Goal: Check status: Check status

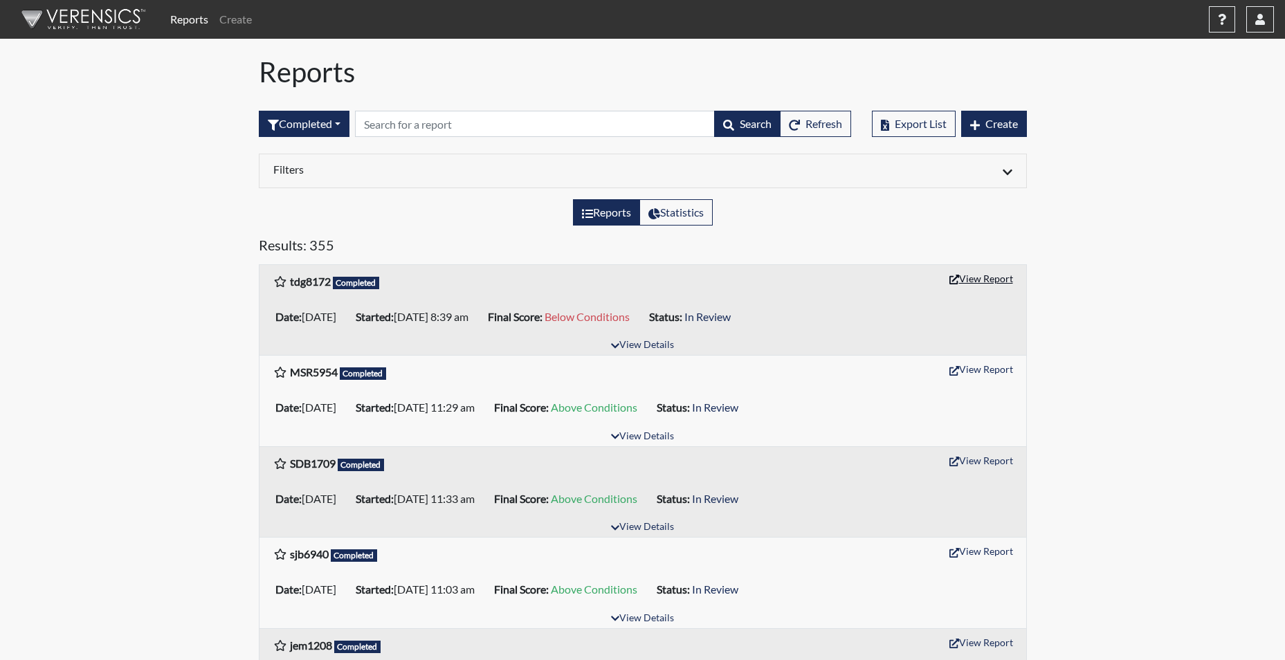
click at [973, 280] on button "View Report" at bounding box center [981, 278] width 76 height 21
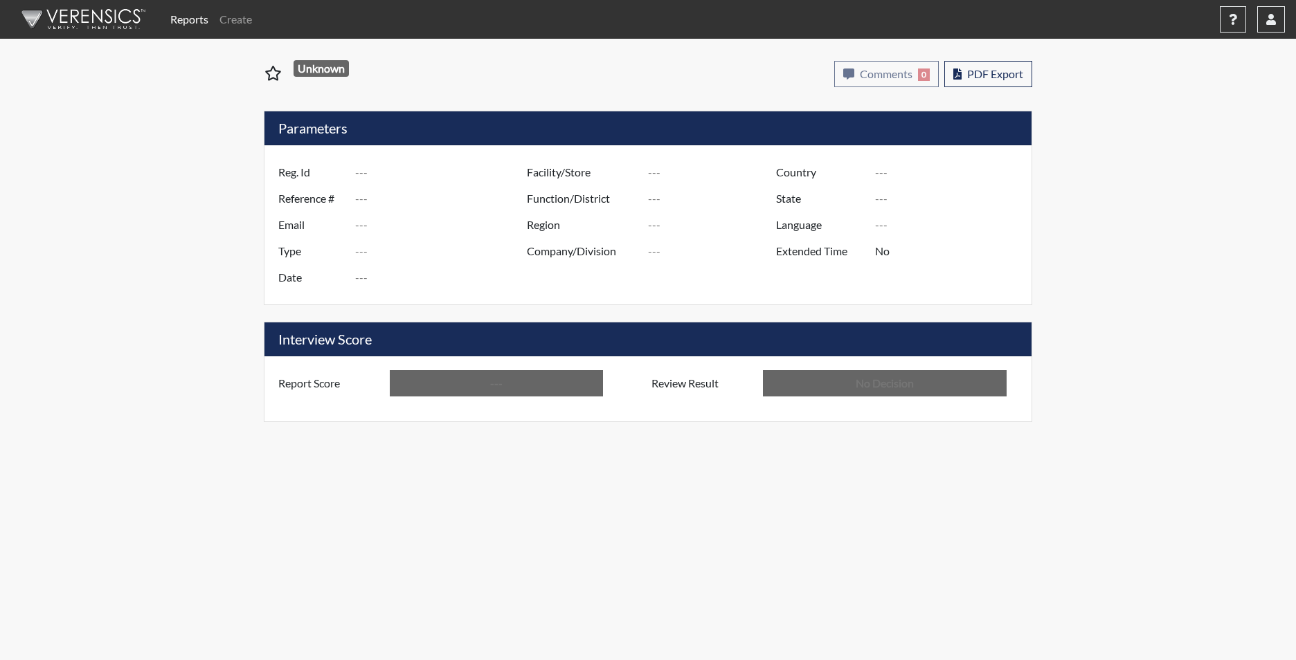
type input "tdg8172"
type input "51443"
type input "---"
type input "Corrections Pre-Employment"
type input "[DATE]"
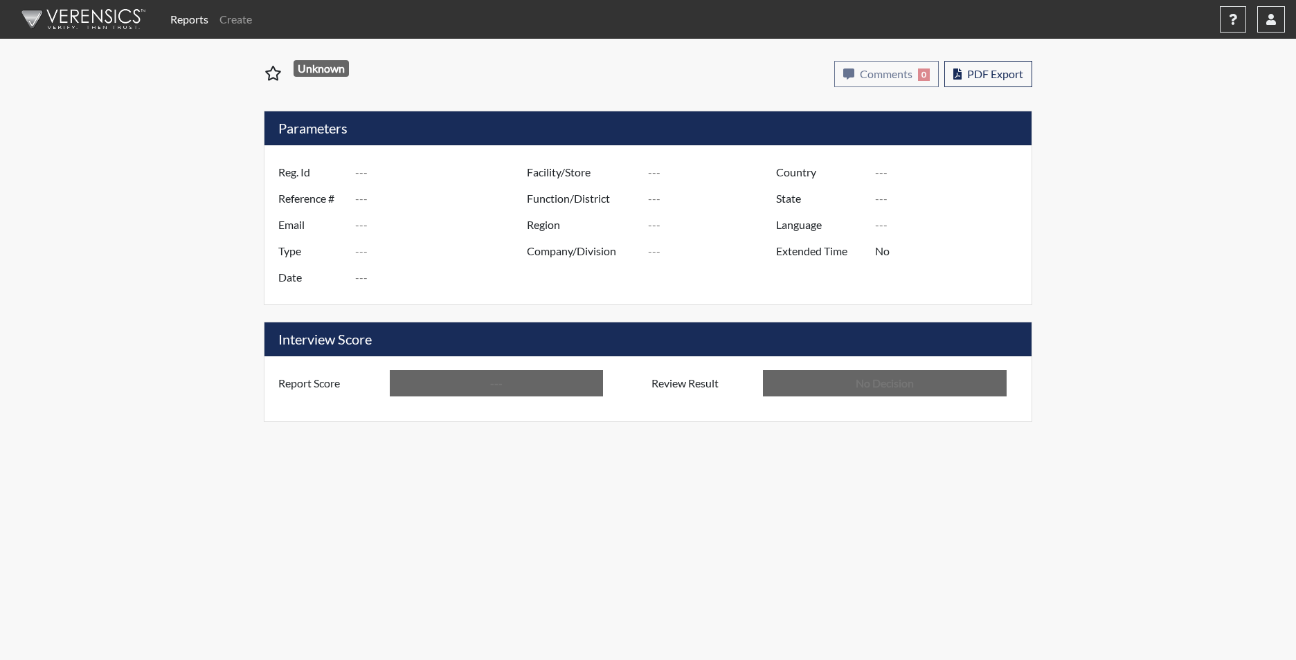
type input "[PERSON_NAME]"
type input "[GEOGRAPHIC_DATA]"
type input "[US_STATE]"
type input "English"
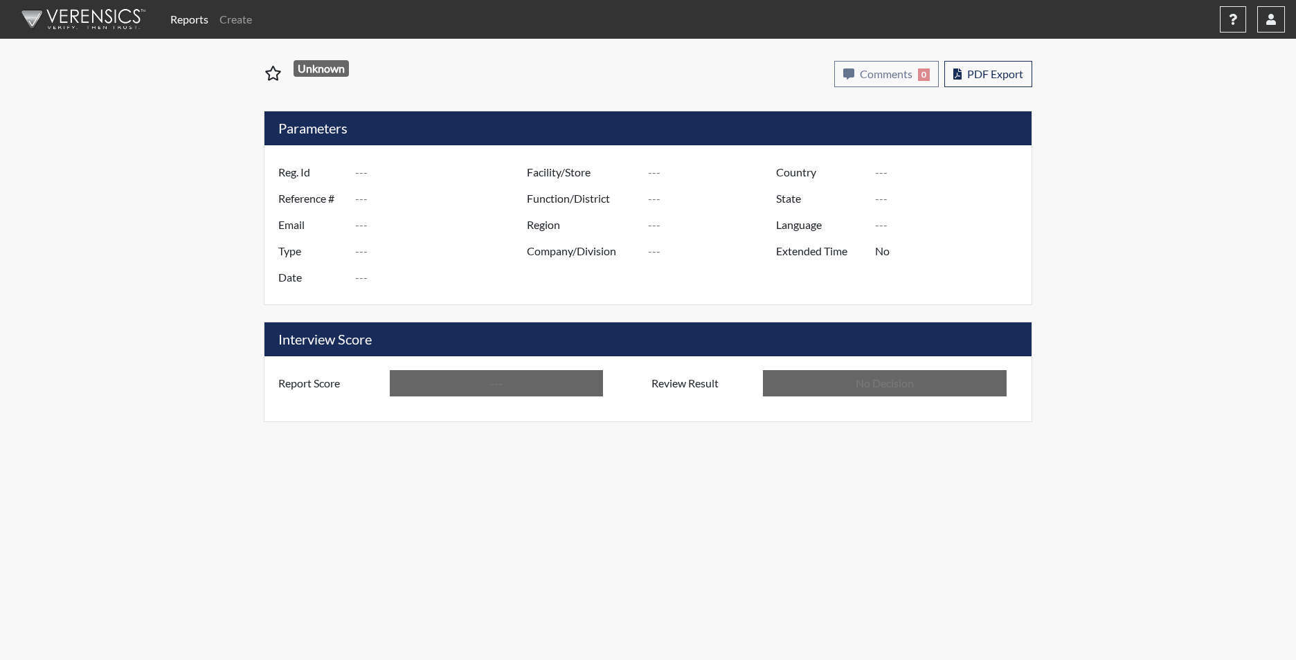
type input "Below Conditions"
type input "In Review"
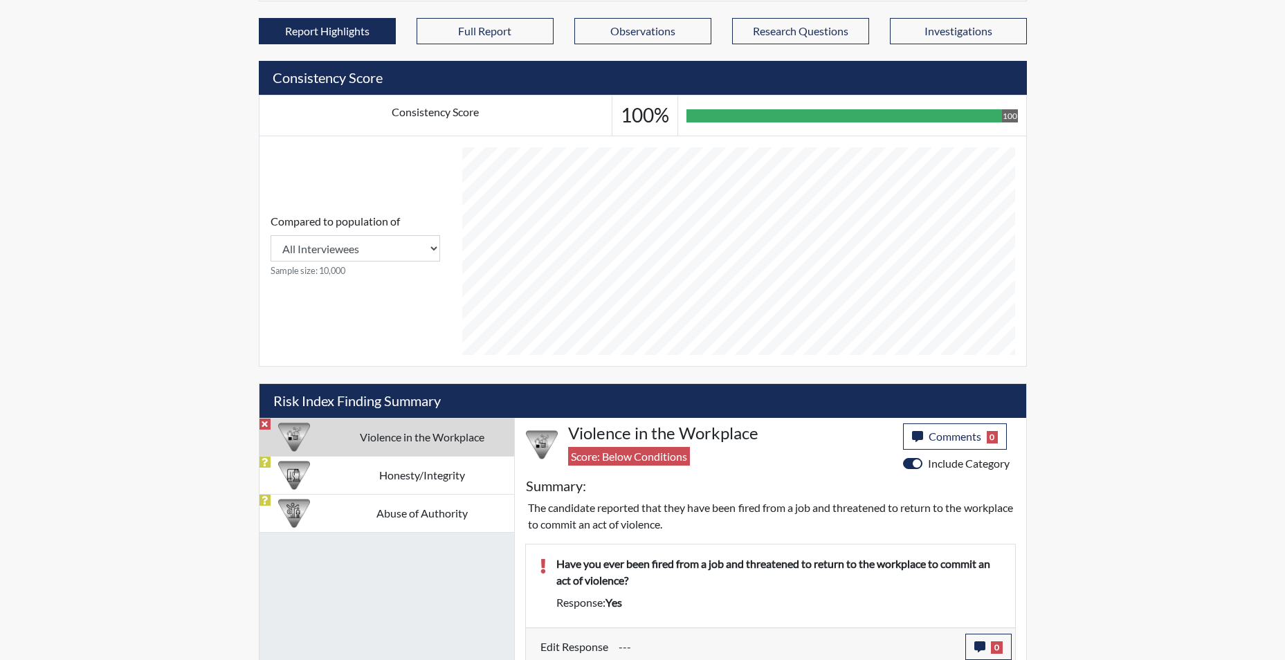
scroll to position [461, 0]
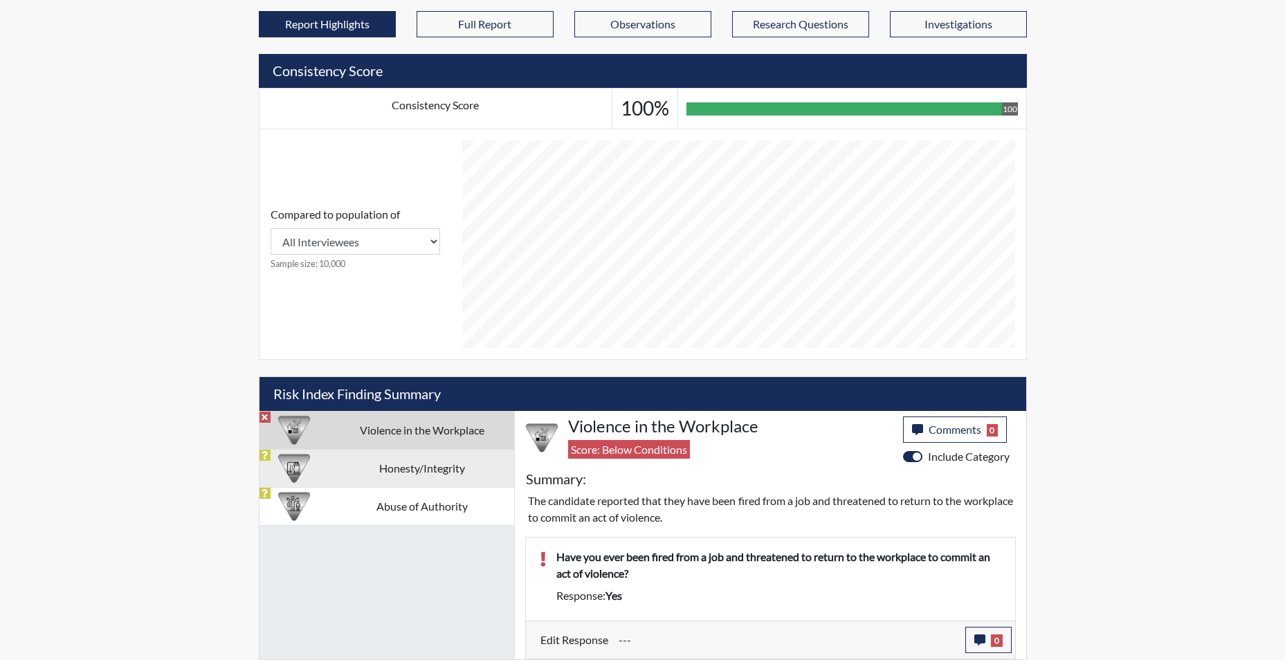
click at [410, 467] on td "Honesty/Integrity" at bounding box center [421, 468] width 184 height 38
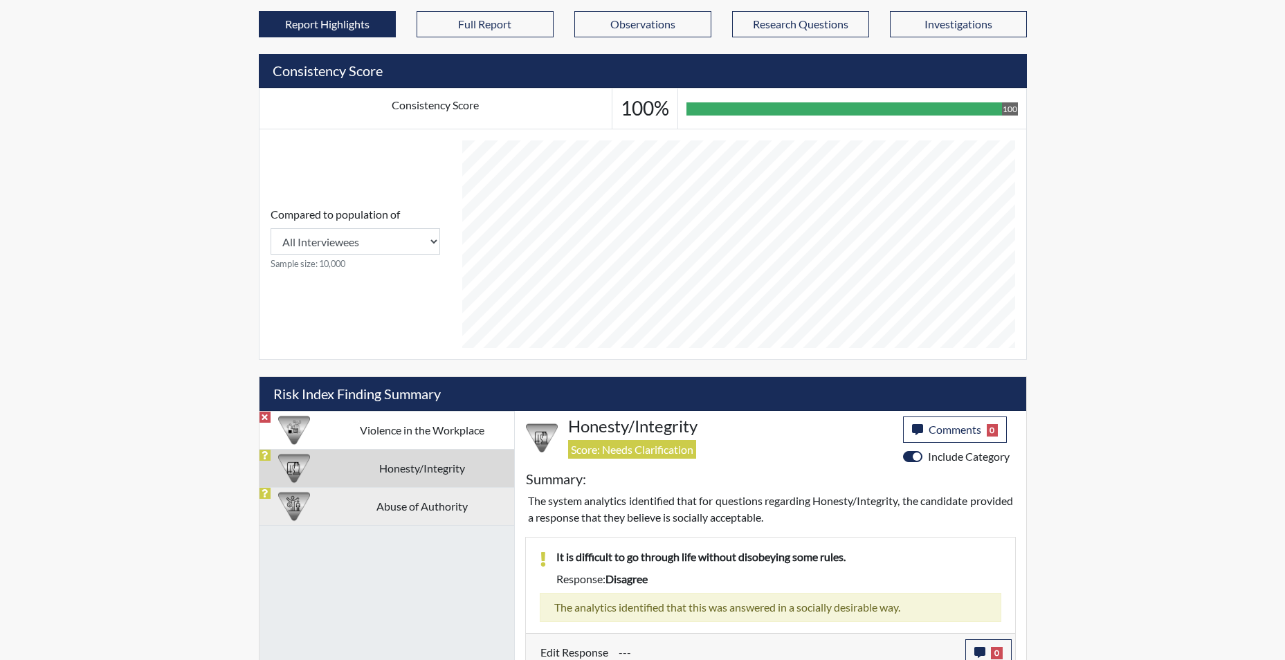
click at [415, 513] on td "Abuse of Authority" at bounding box center [421, 506] width 184 height 38
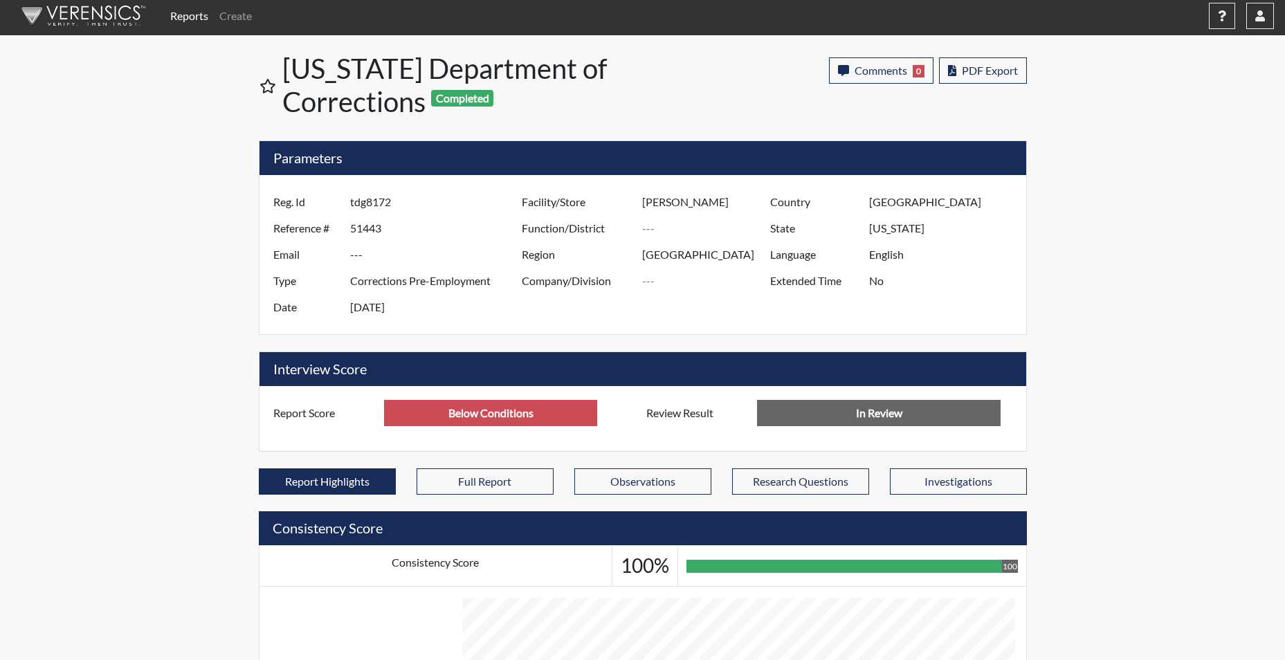
scroll to position [0, 0]
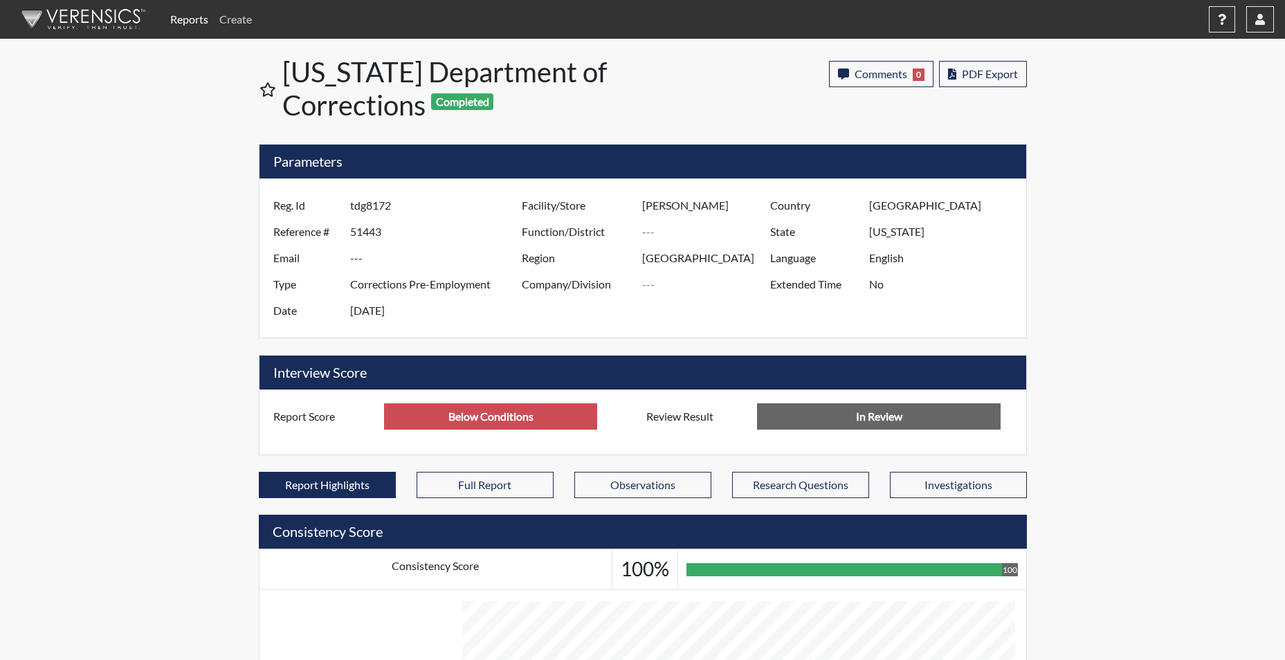
click at [239, 16] on link "Create" at bounding box center [236, 20] width 44 height 28
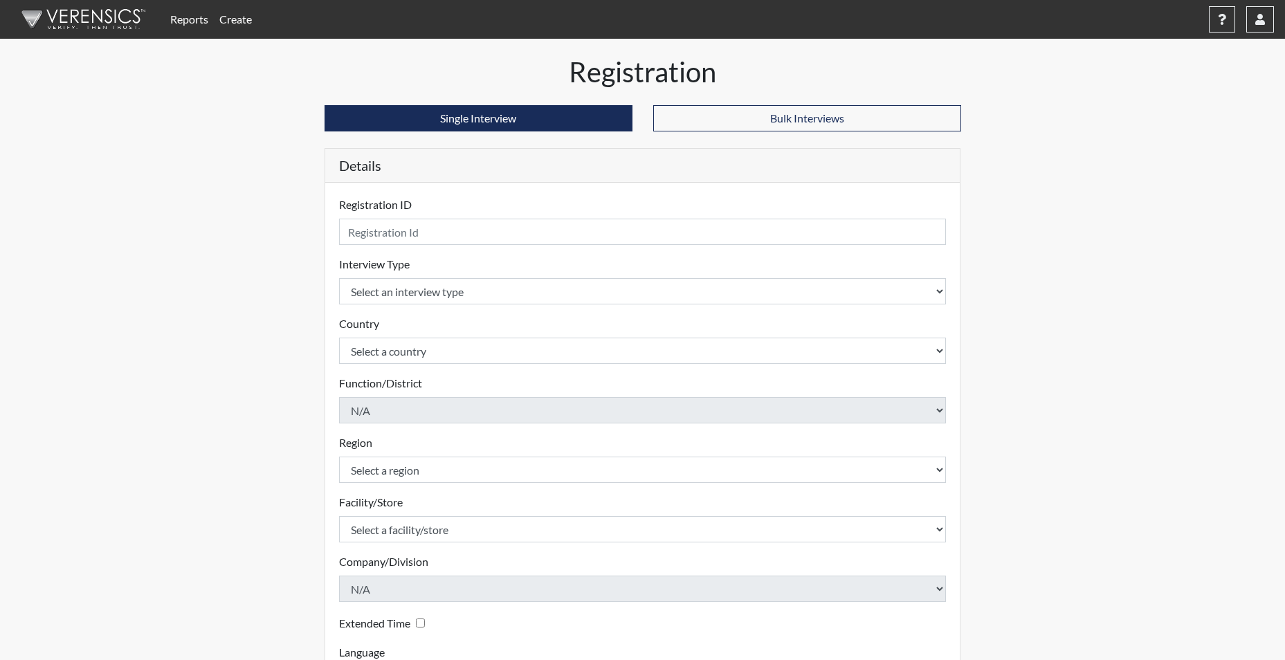
click at [179, 13] on link "Reports" at bounding box center [189, 20] width 49 height 28
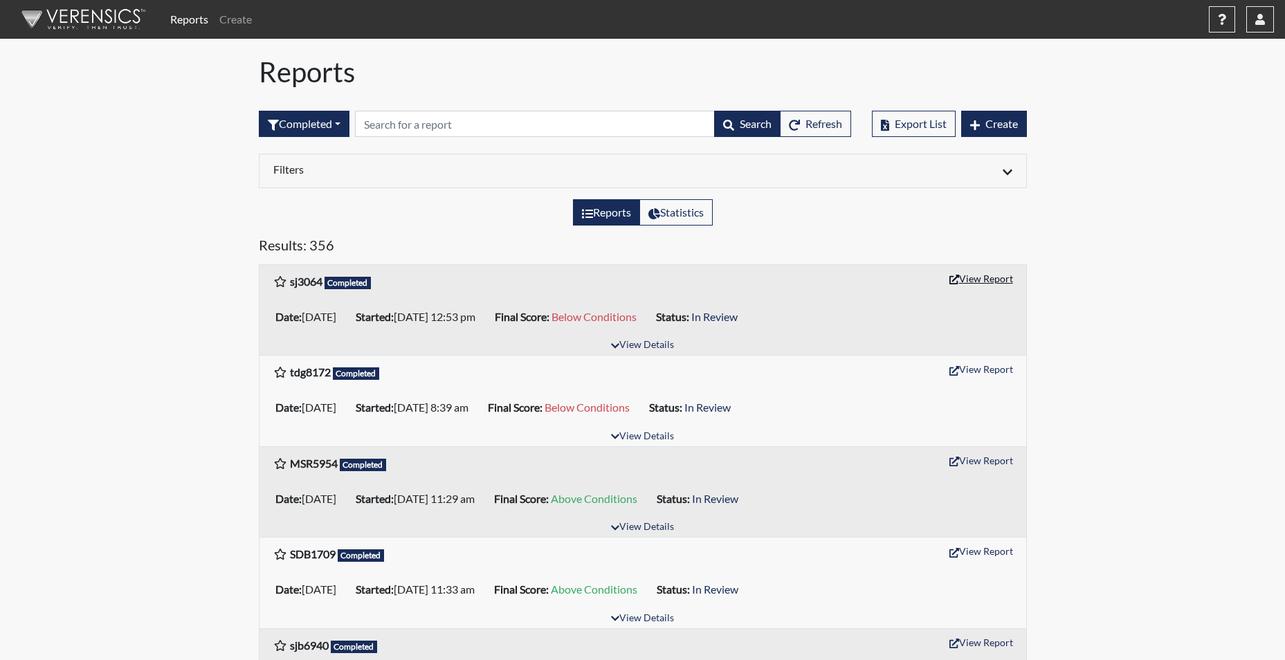
click at [995, 280] on button "View Report" at bounding box center [981, 278] width 76 height 21
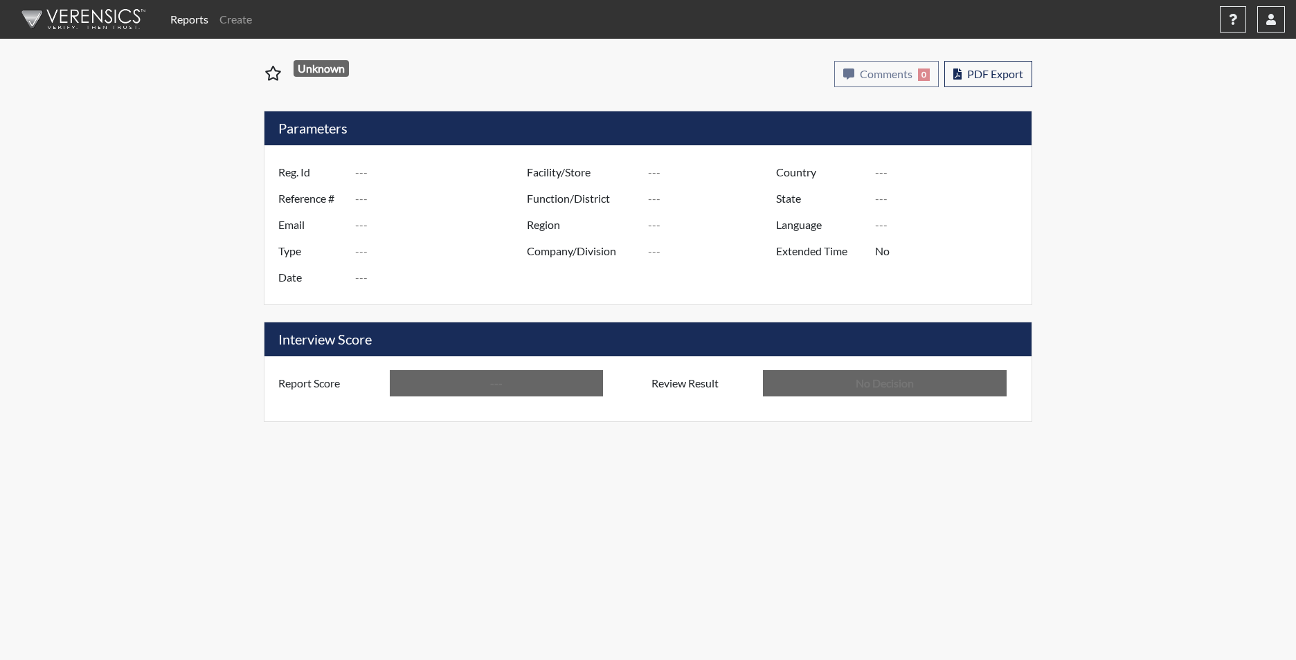
type input "sj3064"
type input "51450"
type input "---"
type input "Corrections Pre-Employment"
type input "[DATE]"
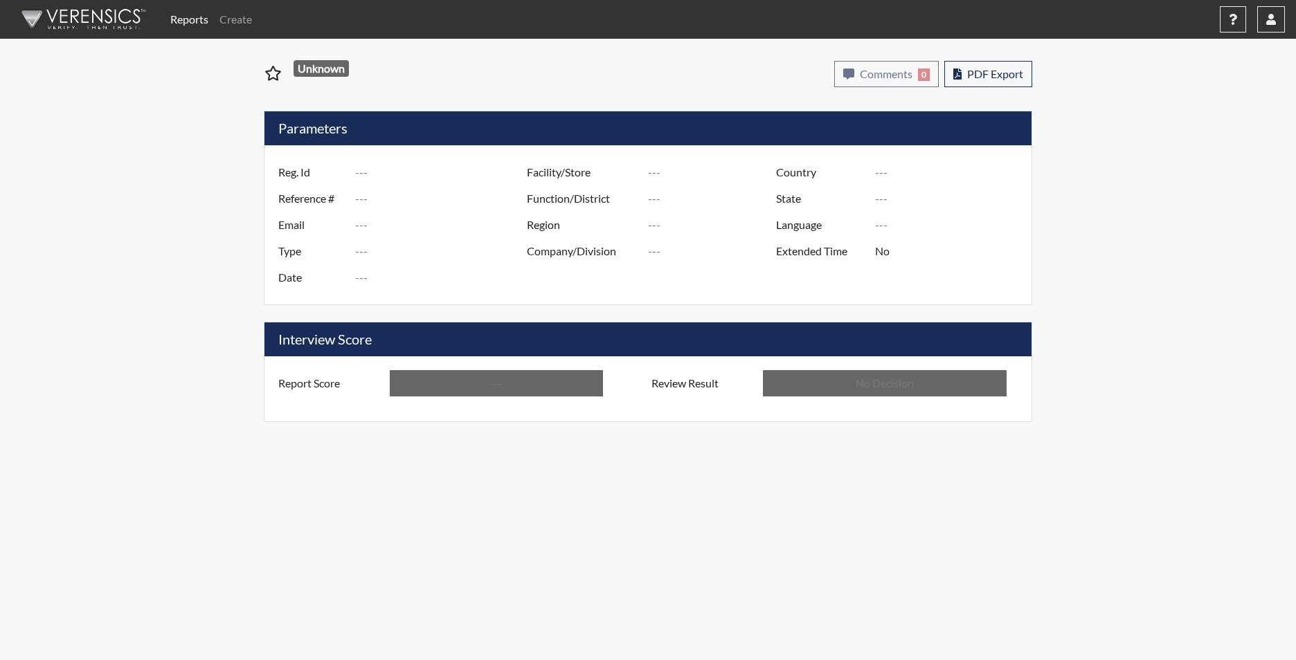
type input "[PERSON_NAME]"
type input "[GEOGRAPHIC_DATA]"
type input "[US_STATE]"
type input "English"
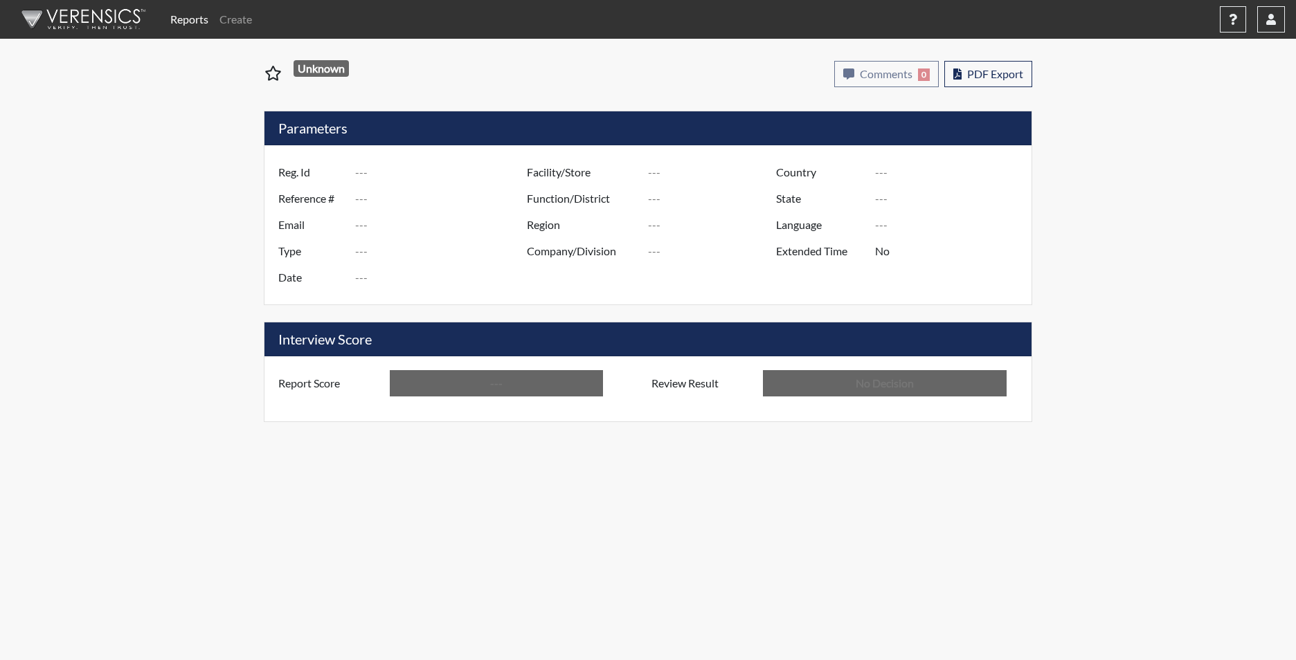
type input "Below Conditions"
type input "In Review"
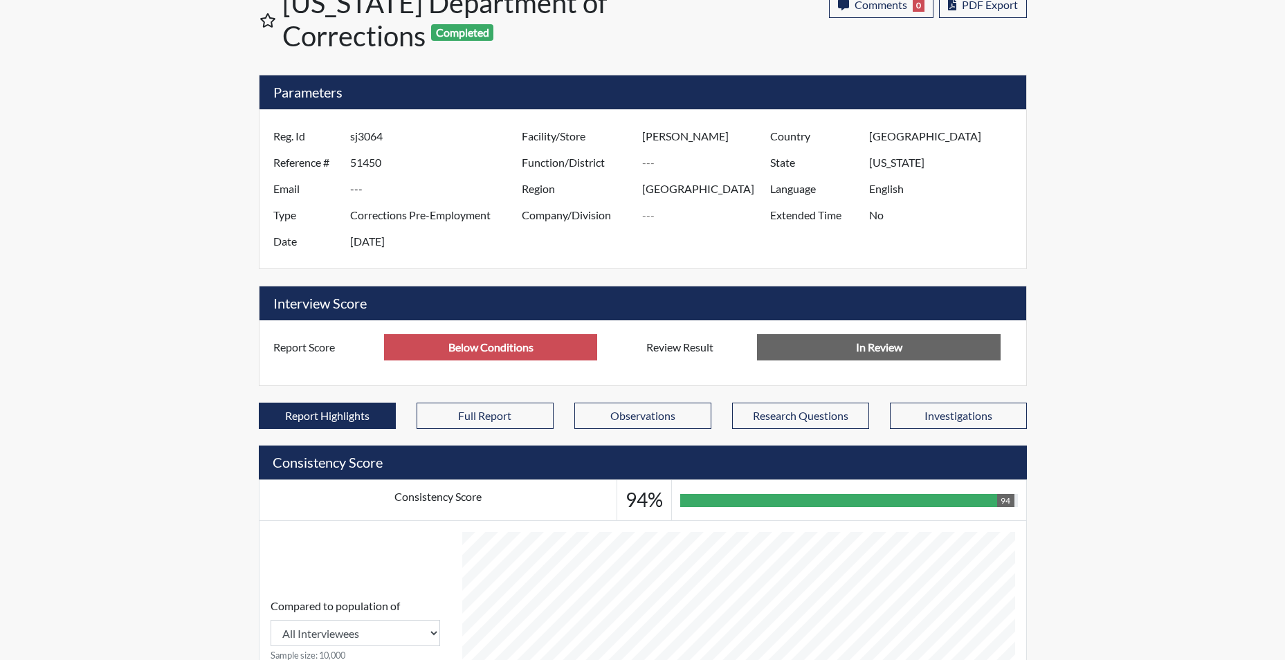
scroll to position [138, 0]
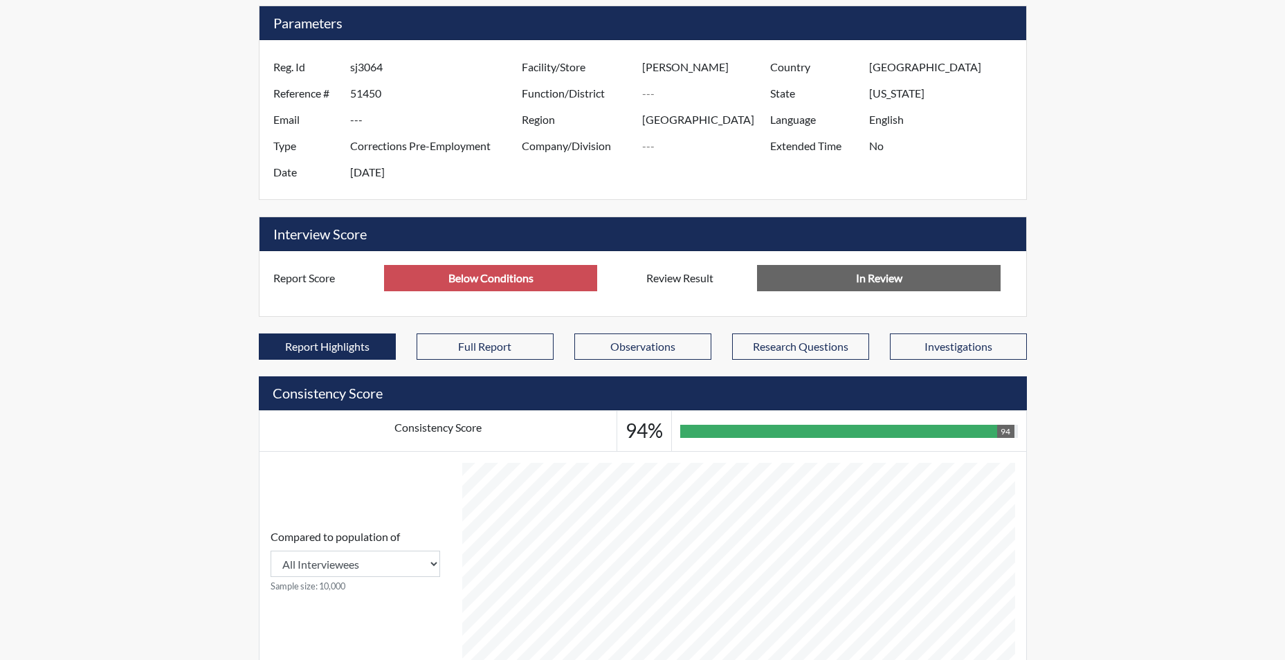
click at [478, 278] on input "Below Conditions" at bounding box center [490, 278] width 213 height 26
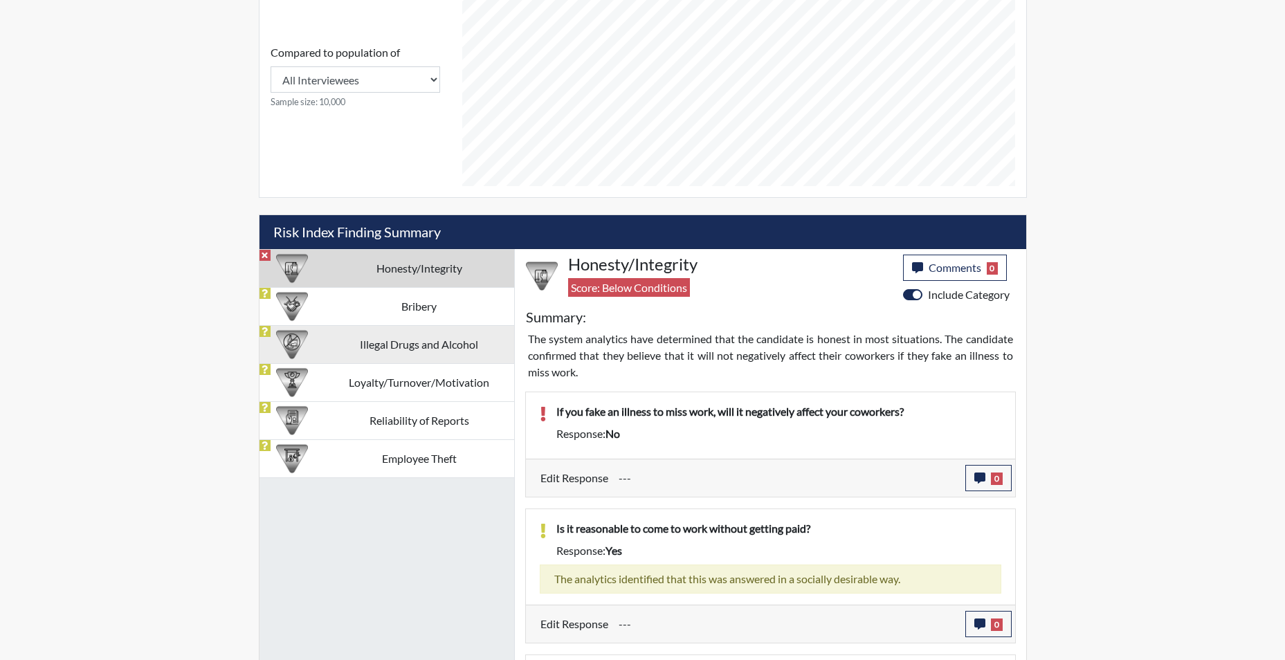
scroll to position [692, 0]
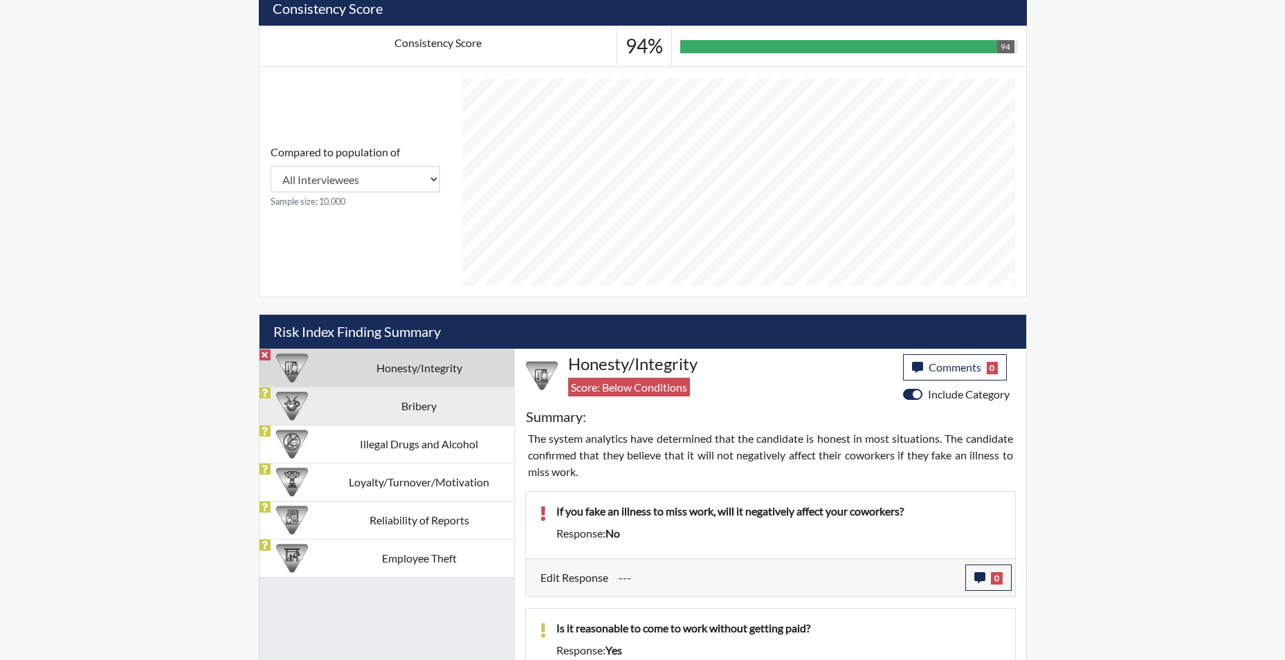
type input "Above Conditions"
click at [390, 410] on td "Bribery" at bounding box center [420, 406] width 190 height 38
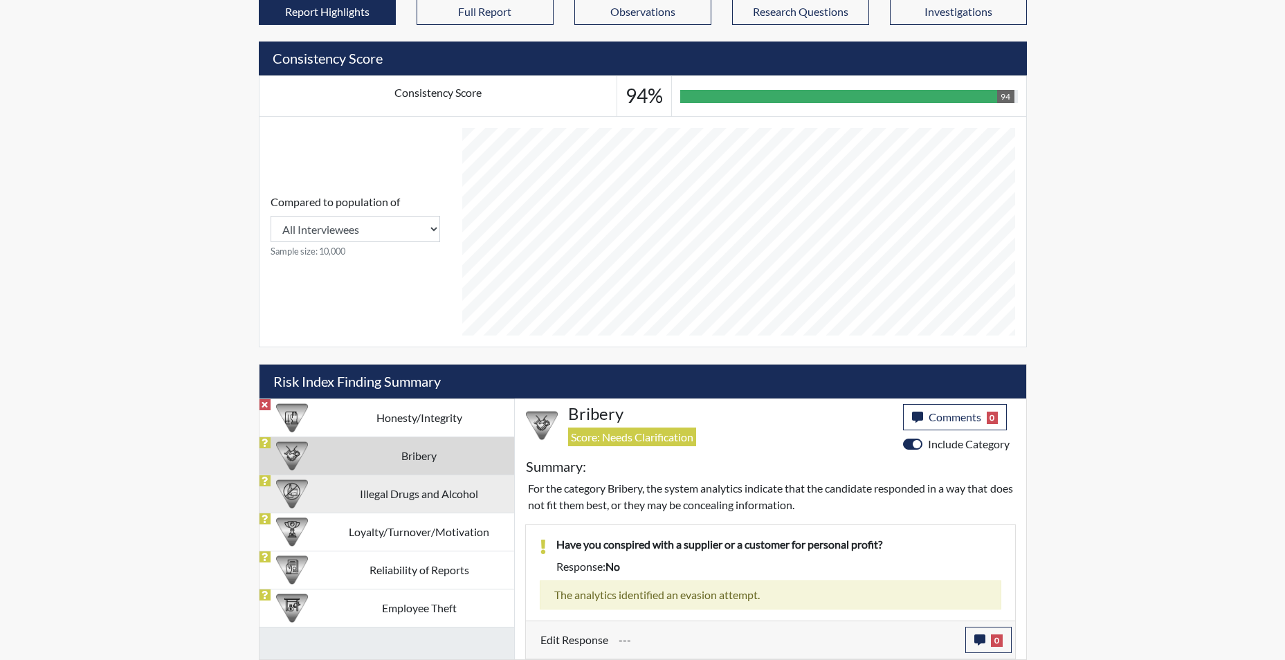
click at [381, 493] on td "Illegal Drugs and Alcohol" at bounding box center [420, 494] width 190 height 38
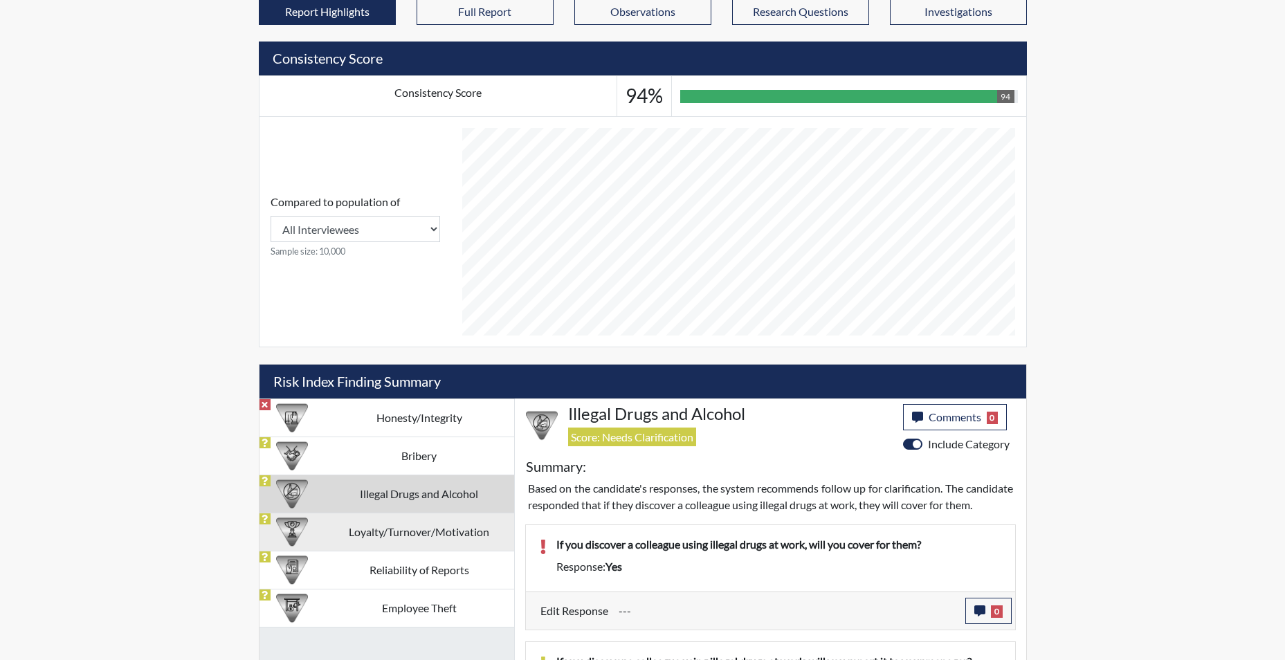
scroll to position [523, 0]
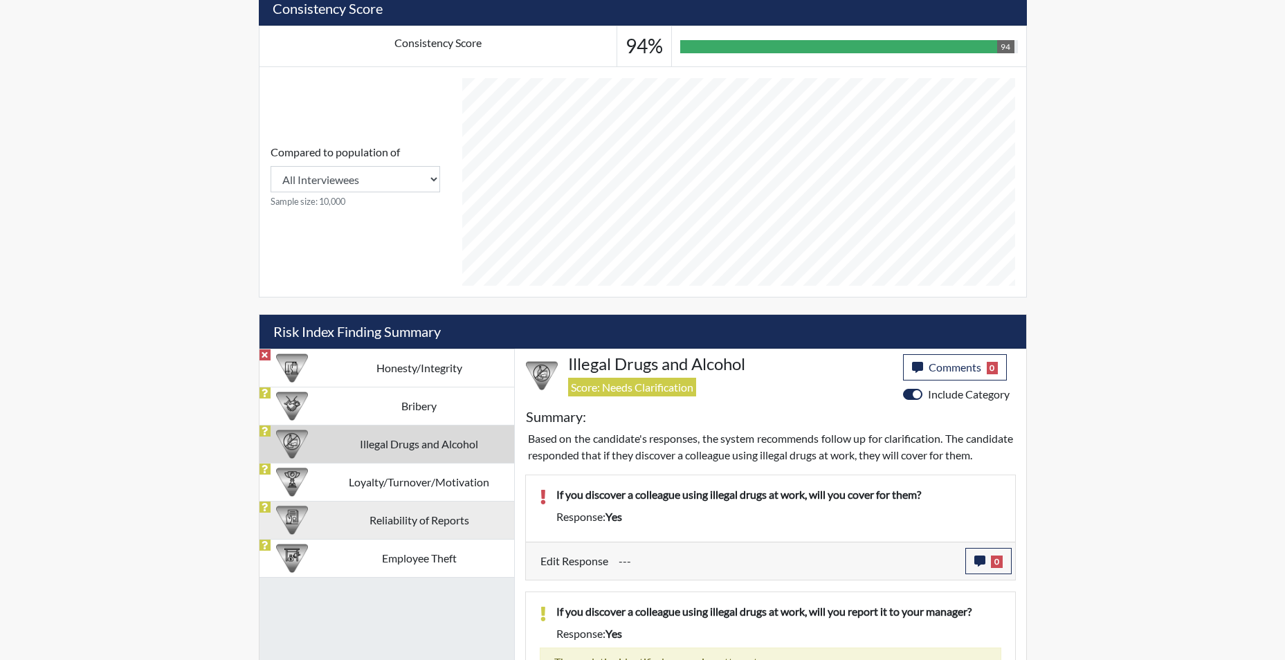
click at [397, 516] on td "Reliability of Reports" at bounding box center [420, 520] width 190 height 38
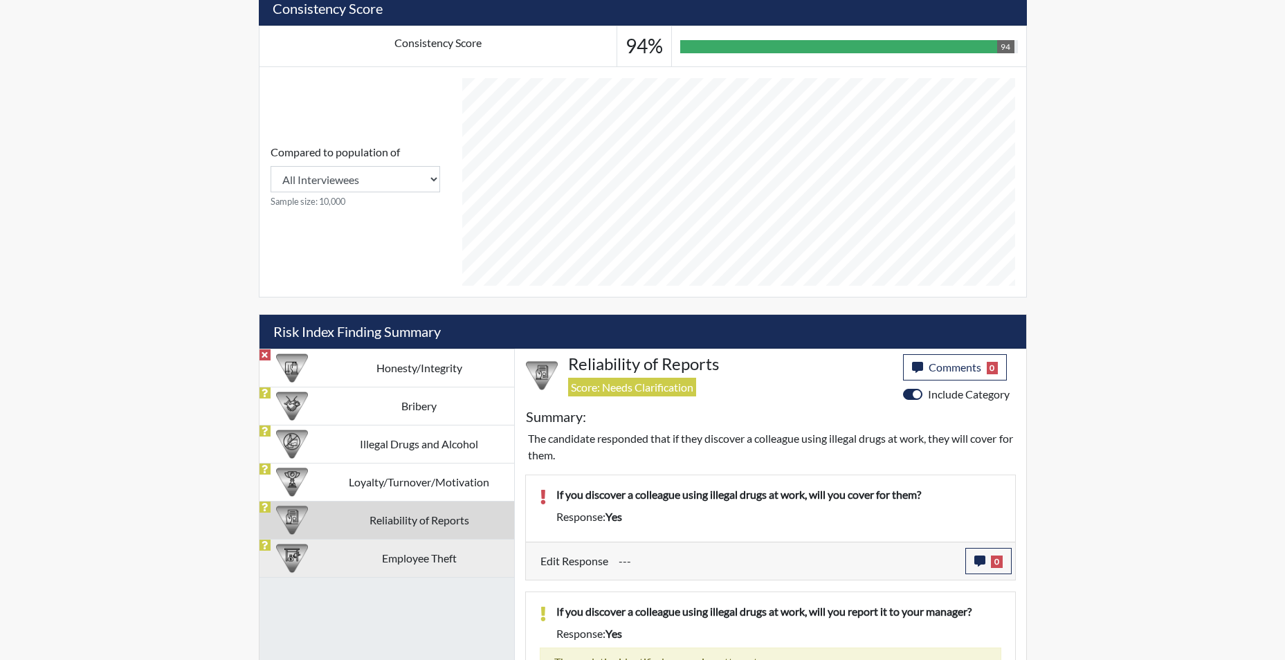
click at [400, 553] on td "Employee Theft" at bounding box center [420, 558] width 190 height 38
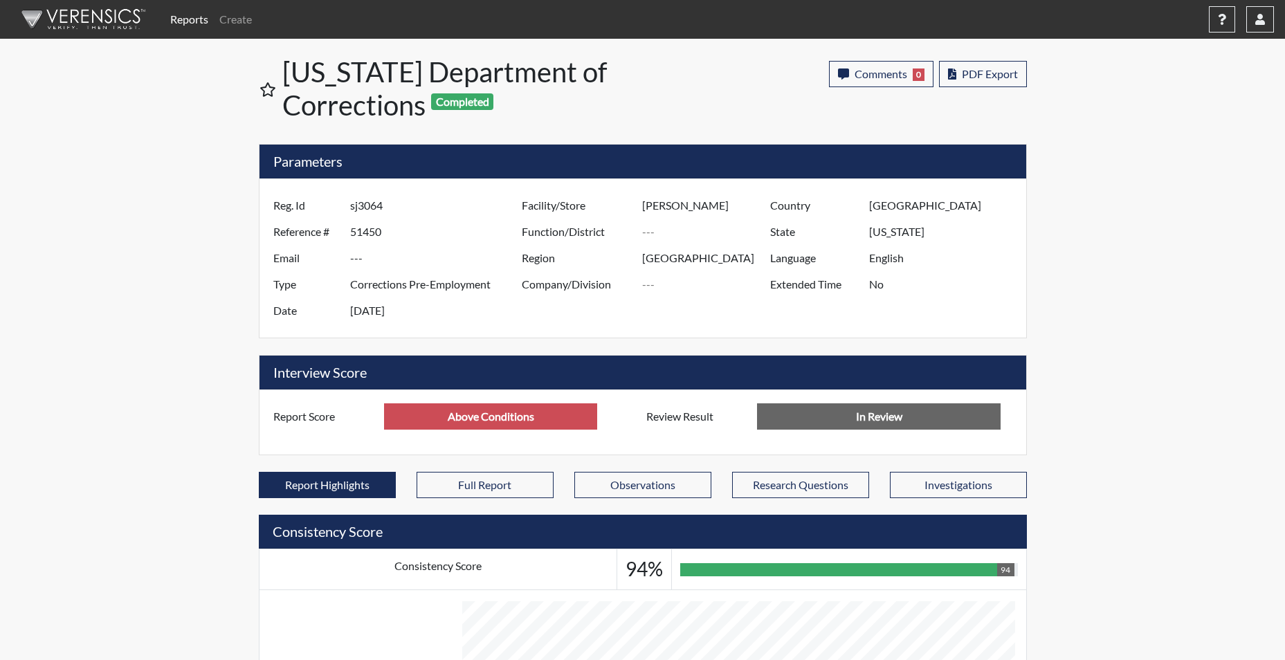
scroll to position [691952, 691606]
